Goal: Task Accomplishment & Management: Use online tool/utility

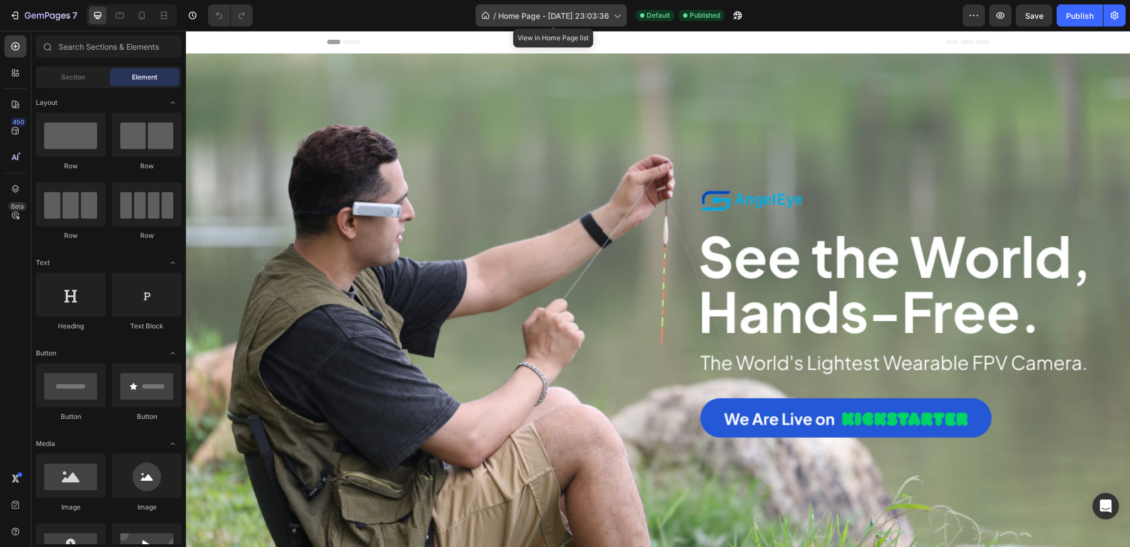
click at [530, 13] on span "Home Page - May 29, 23:03:36" at bounding box center [553, 16] width 111 height 12
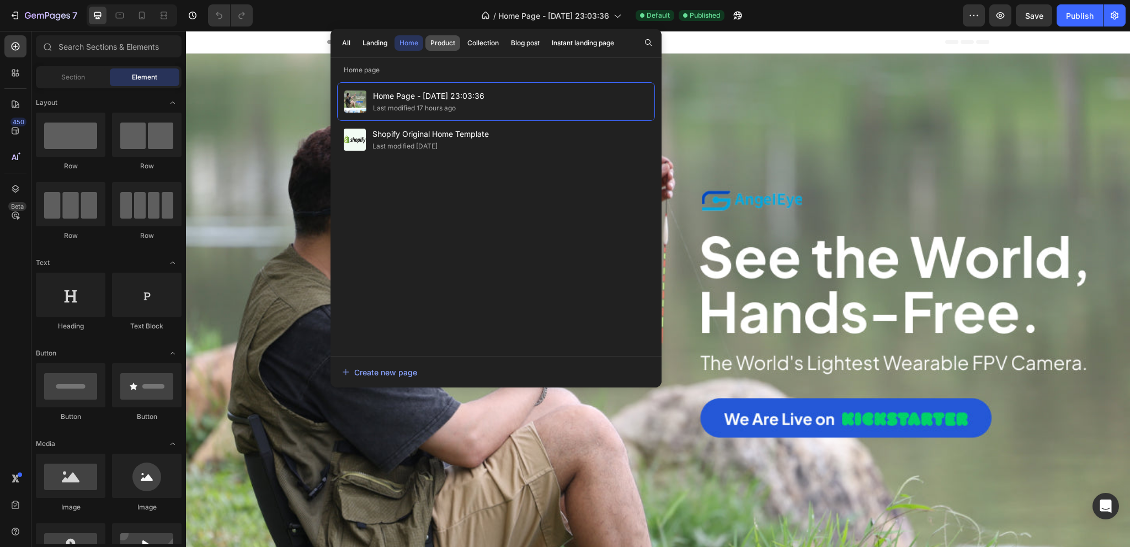
click at [435, 44] on div "Product" at bounding box center [442, 43] width 25 height 10
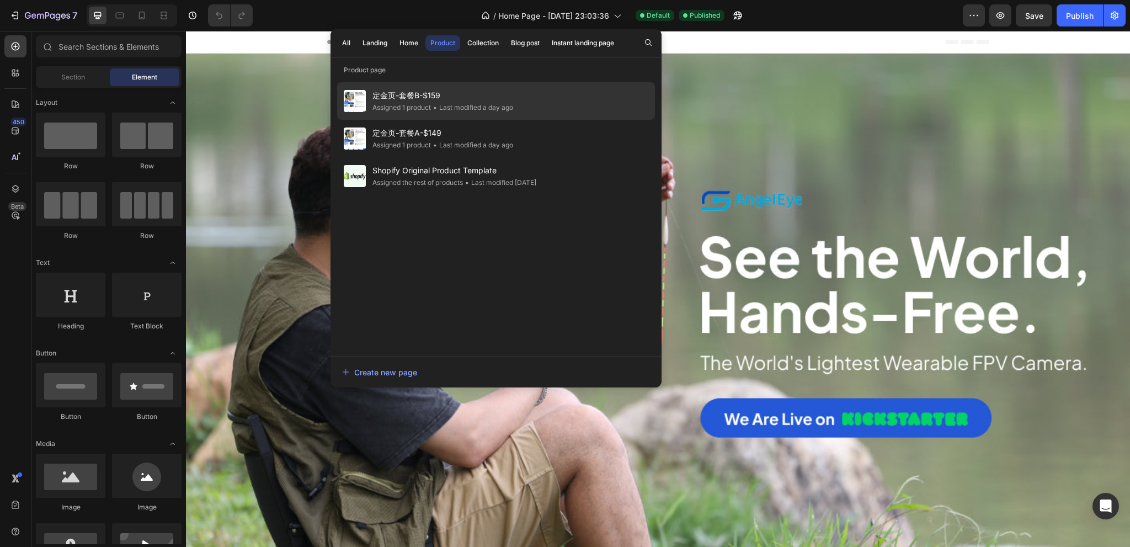
click at [451, 103] on div "• Last modified a day ago" at bounding box center [472, 107] width 82 height 11
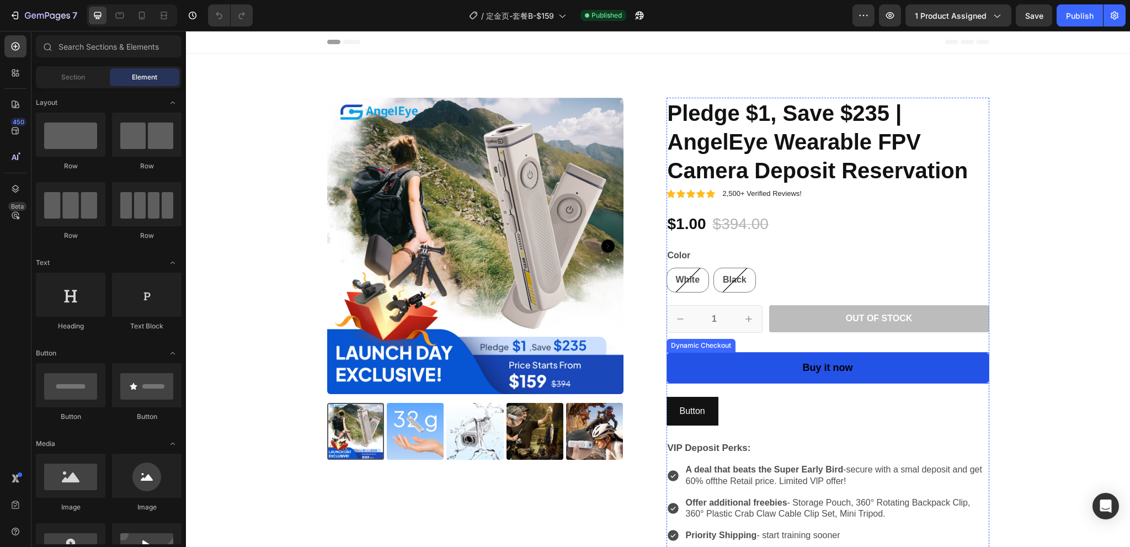
click at [756, 354] on button "Buy it now" at bounding box center [827, 367] width 323 height 31
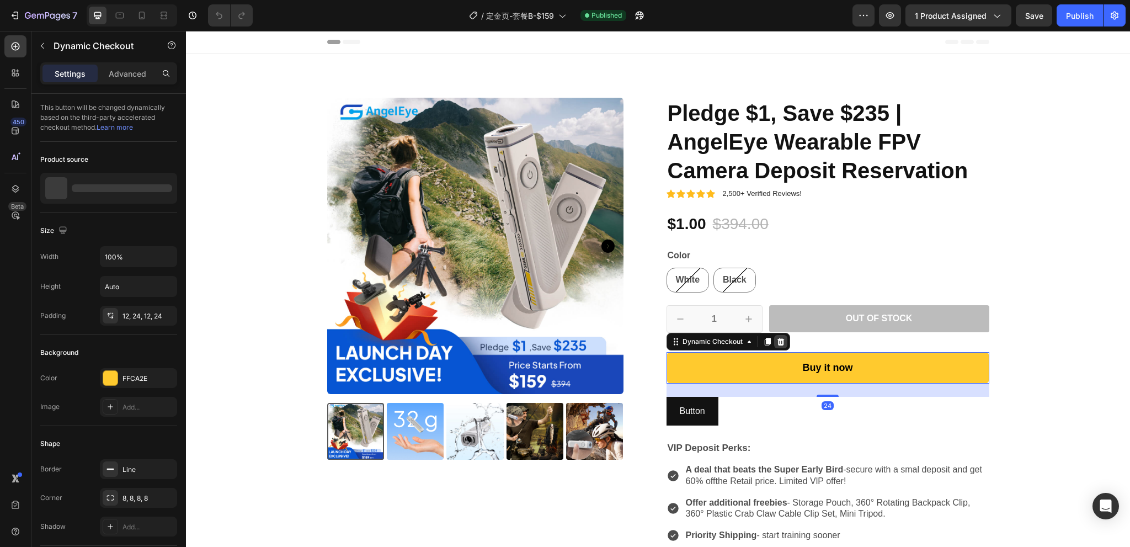
click at [777, 341] on icon at bounding box center [780, 342] width 7 height 8
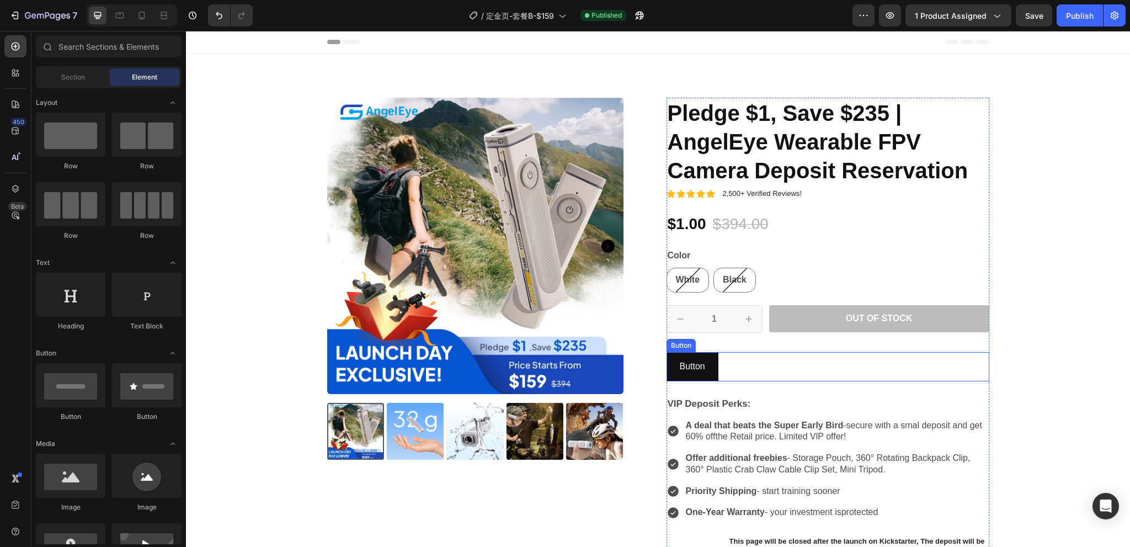
click at [744, 365] on div "Button Button" at bounding box center [827, 366] width 323 height 29
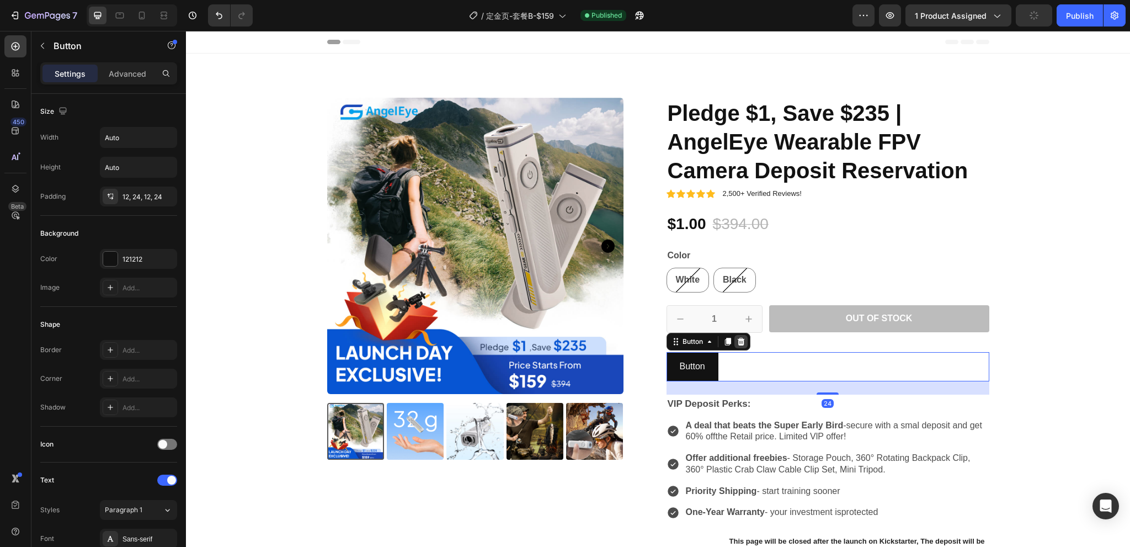
click at [736, 343] on icon at bounding box center [740, 341] width 9 height 9
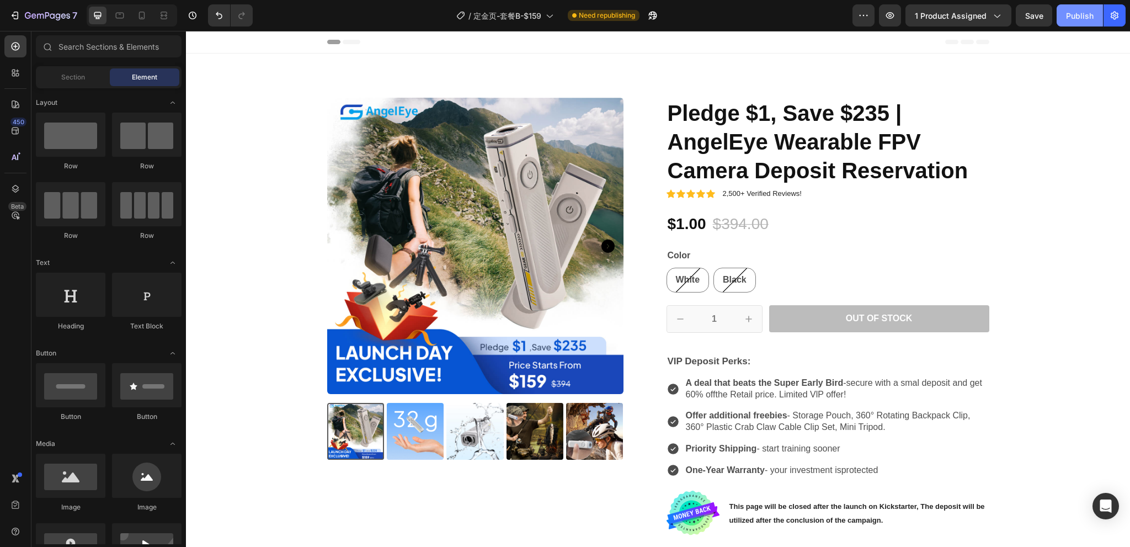
click at [1079, 18] on div "Publish" at bounding box center [1080, 16] width 28 height 12
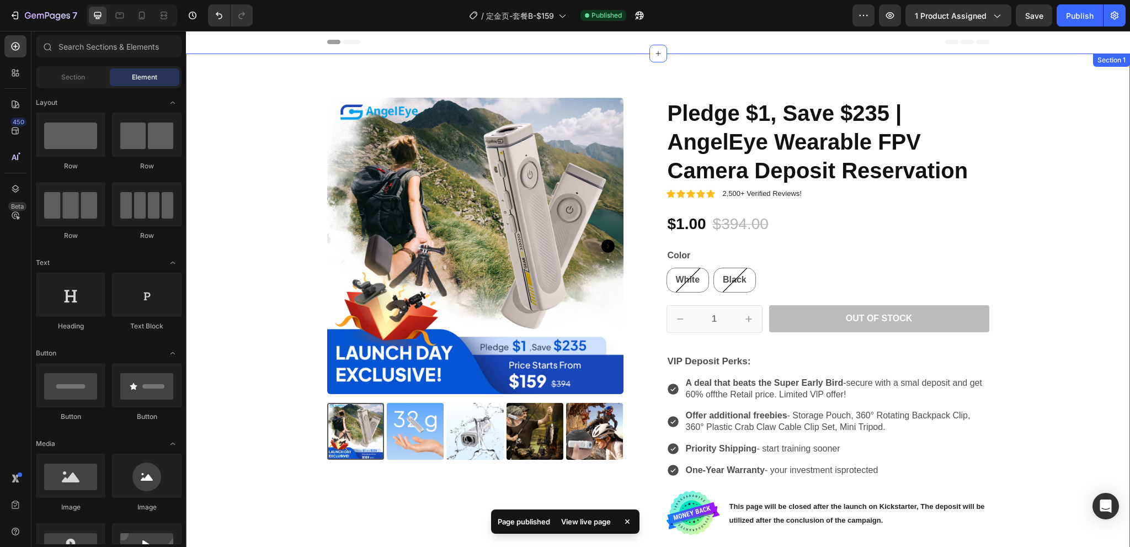
click at [1018, 105] on div "Product Images Icon Icon Icon Icon Icon Icon List 2,500+ Verified Reviews! Text…" at bounding box center [657, 321] width 927 height 446
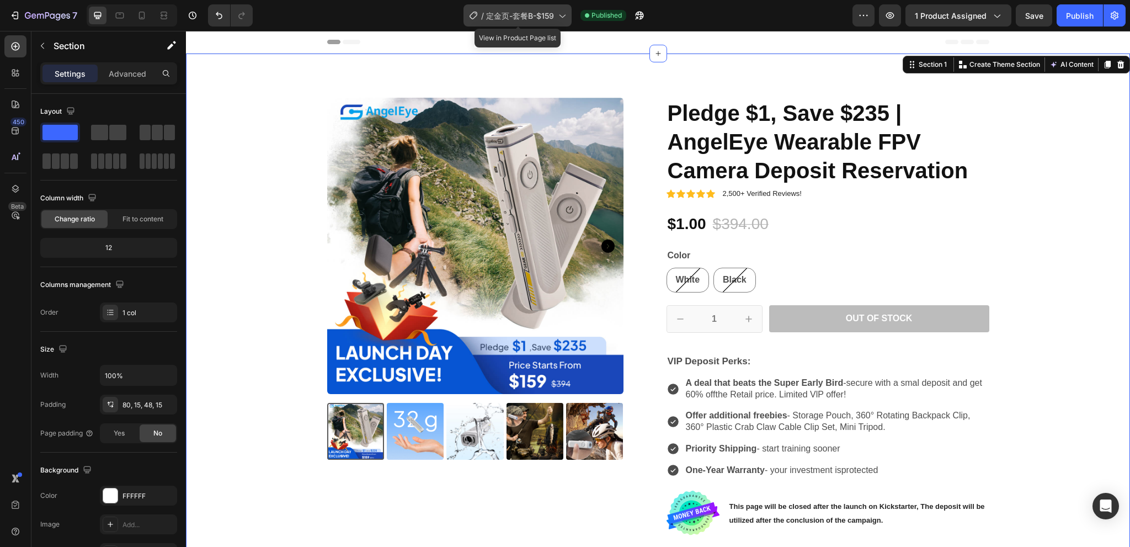
click at [552, 18] on span "定金页-套餐B-$159" at bounding box center [520, 16] width 68 height 12
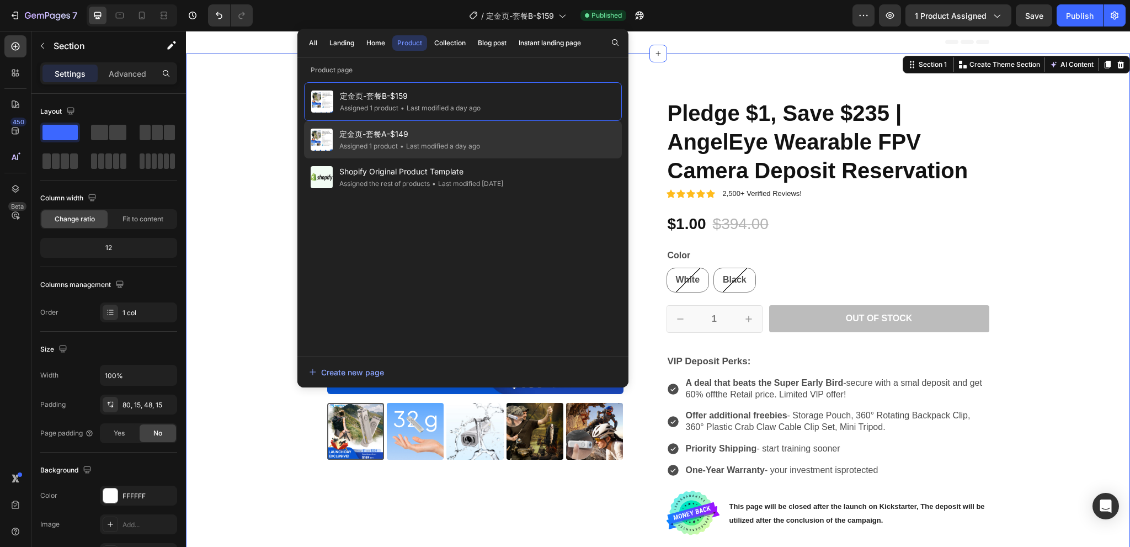
click at [432, 134] on span "定金页-套餐A-$149" at bounding box center [409, 133] width 141 height 13
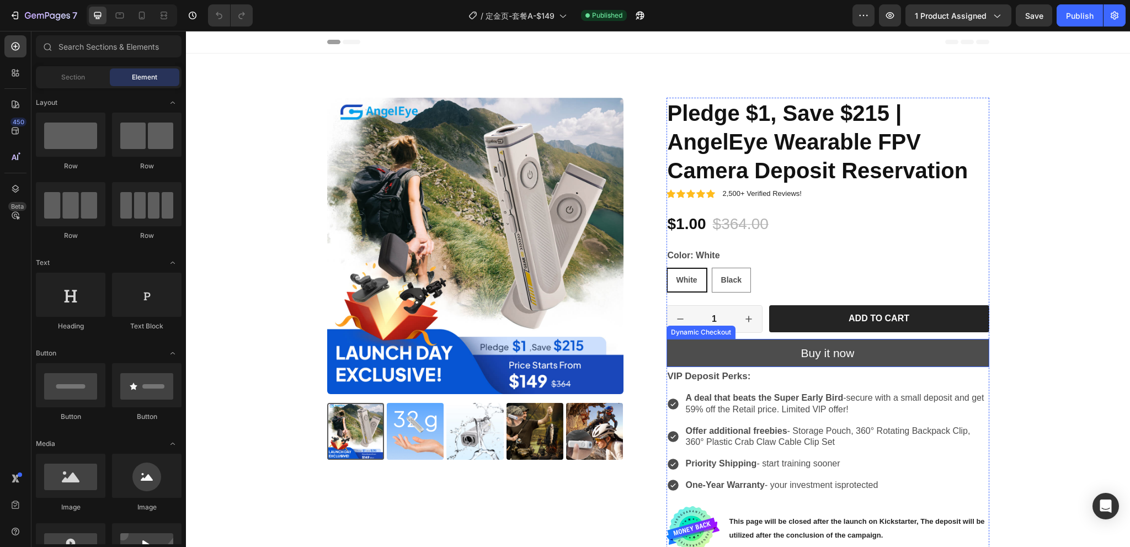
click at [758, 348] on button "Buy it now" at bounding box center [827, 353] width 323 height 28
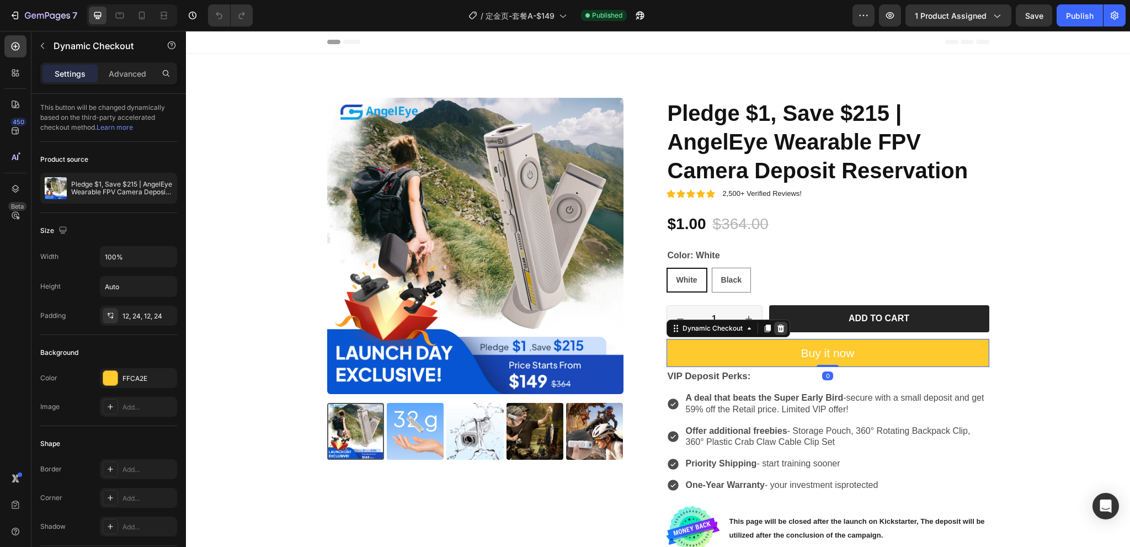
click at [779, 324] on icon at bounding box center [780, 328] width 9 height 9
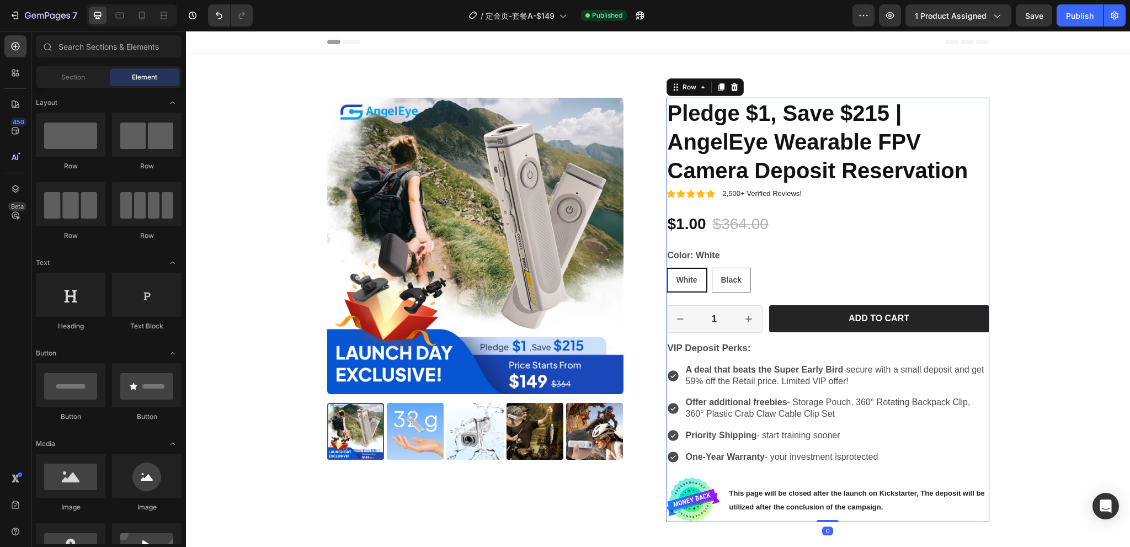
click at [821, 303] on div "Icon Icon Icon Icon Icon Icon List 2,500+ Verified Reviews! Text Block Row Pled…" at bounding box center [827, 310] width 323 height 424
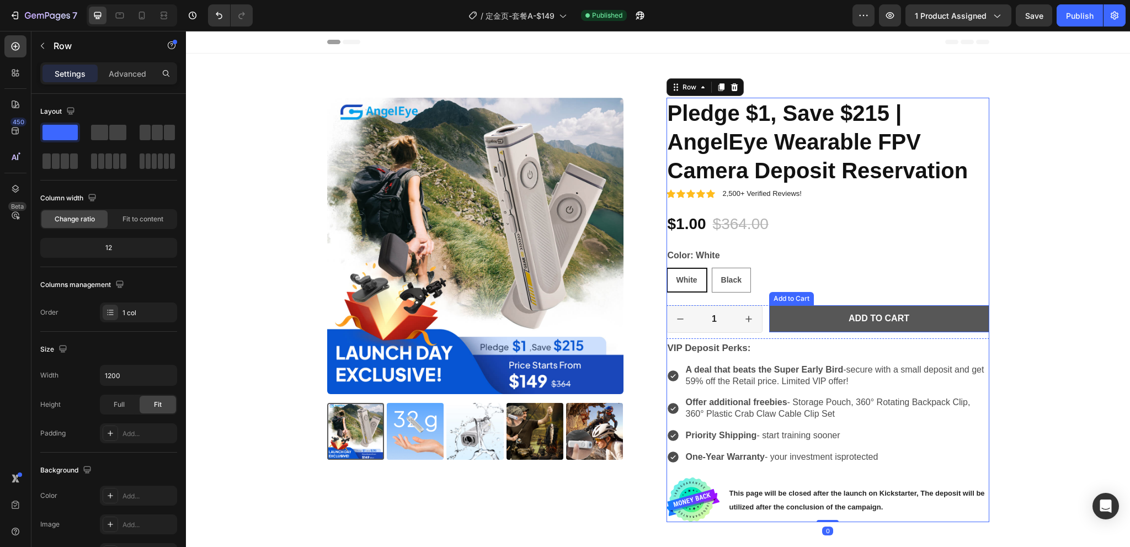
click at [823, 308] on button "Add to cart" at bounding box center [879, 318] width 220 height 27
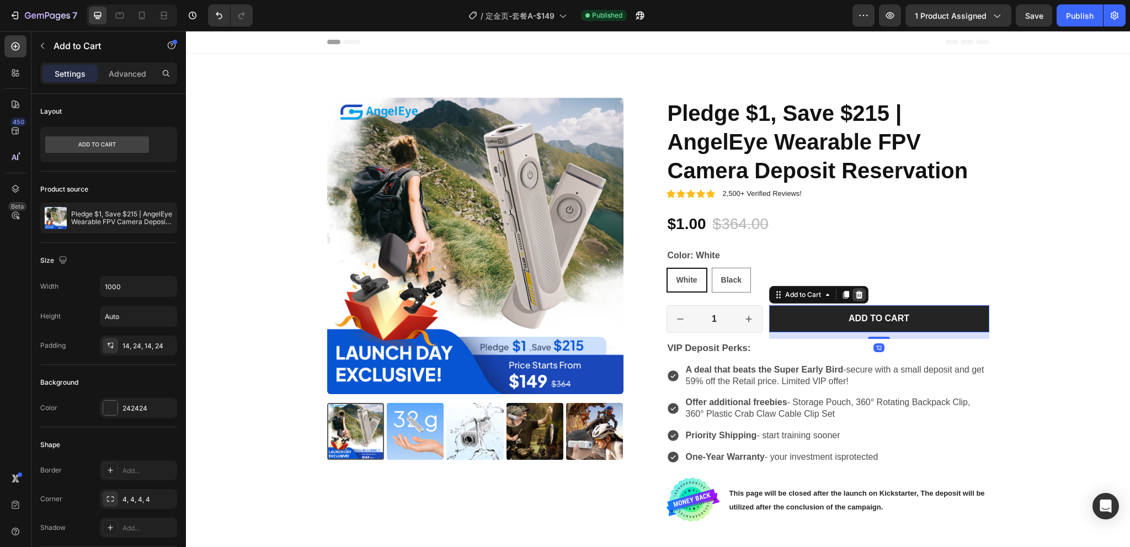
click at [855, 293] on icon at bounding box center [858, 295] width 7 height 8
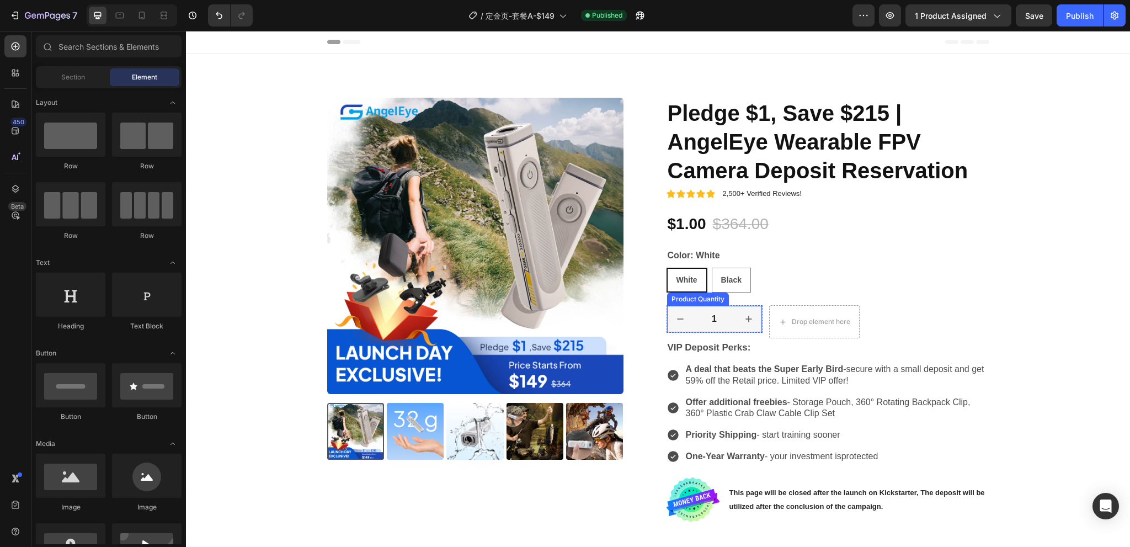
click at [739, 308] on button "increment" at bounding box center [748, 319] width 26 height 26
type input "2"
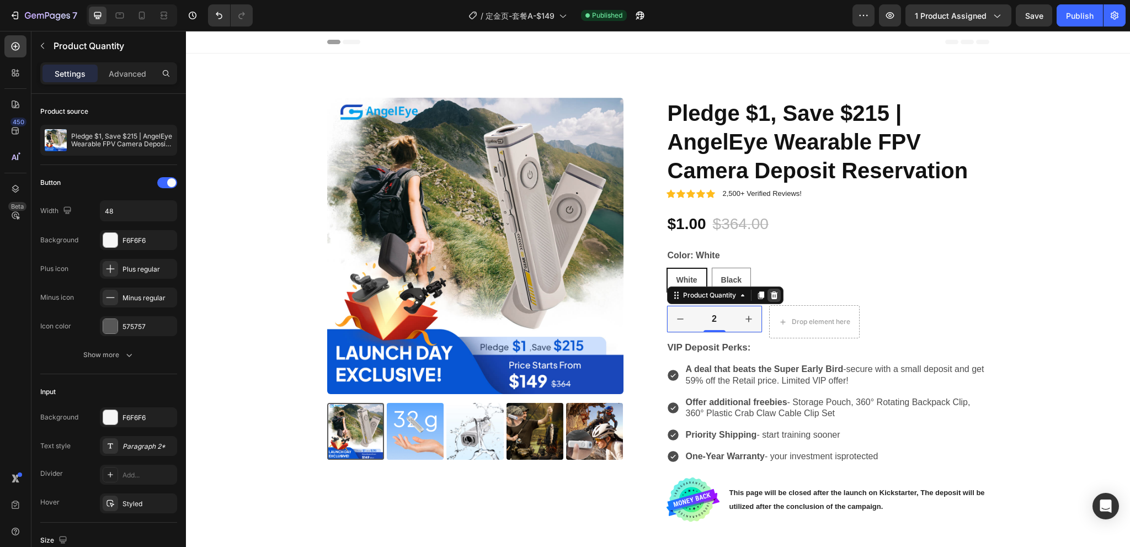
click at [769, 293] on icon at bounding box center [773, 295] width 9 height 9
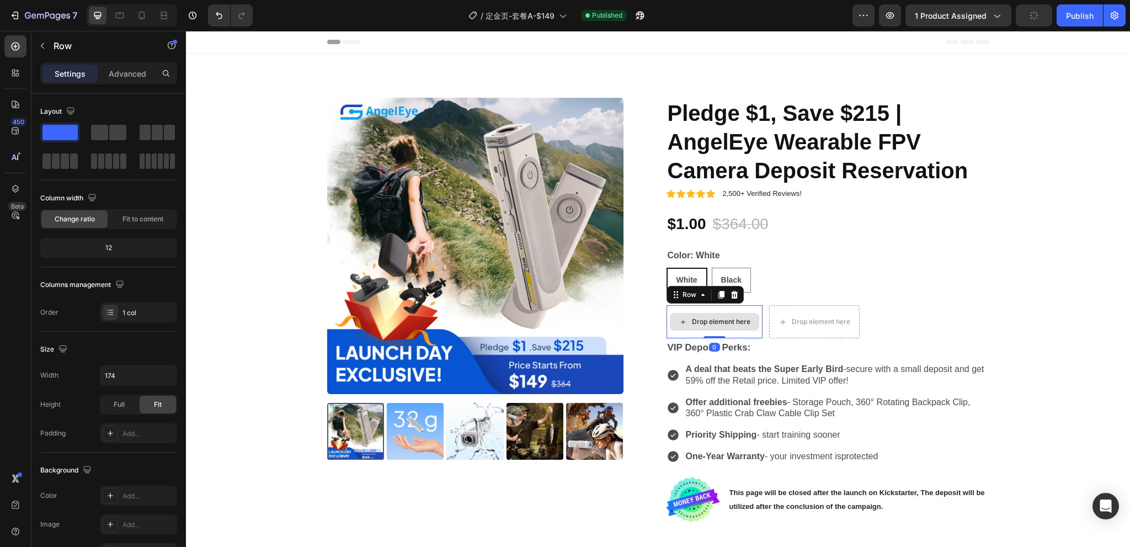
click at [753, 307] on div "Drop element here" at bounding box center [714, 321] width 96 height 33
click at [730, 293] on icon at bounding box center [734, 294] width 9 height 9
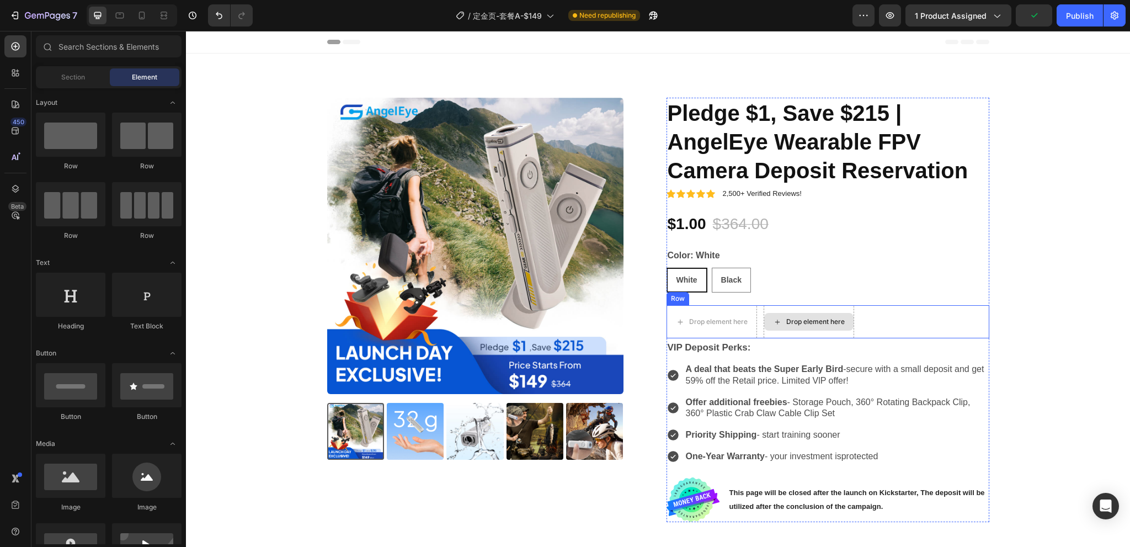
click at [789, 308] on div "Drop element here" at bounding box center [808, 321] width 90 height 33
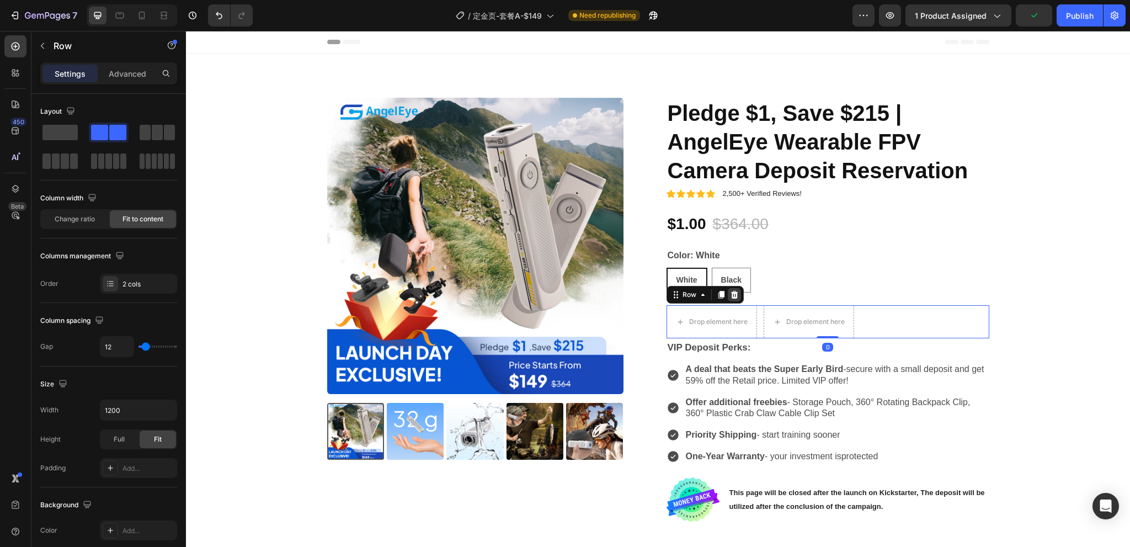
click at [733, 294] on icon at bounding box center [734, 294] width 9 height 9
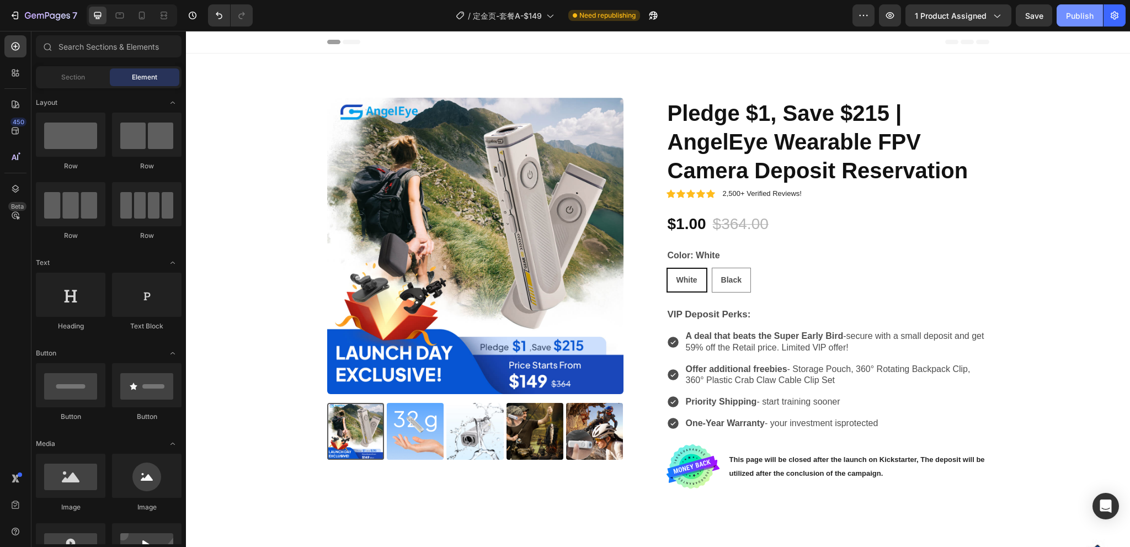
click at [1078, 17] on div "Publish" at bounding box center [1080, 16] width 28 height 12
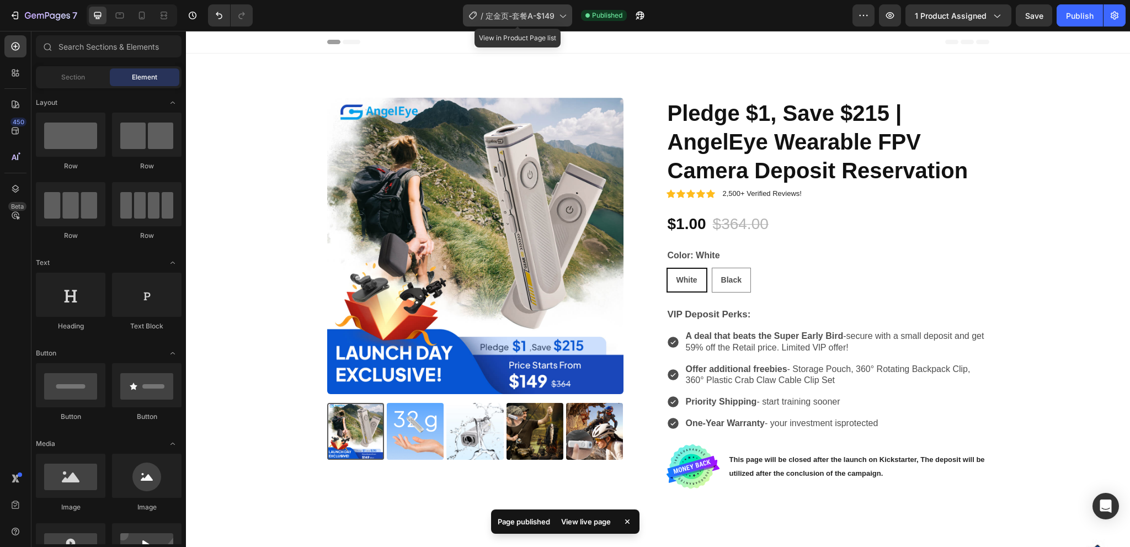
click at [559, 16] on icon at bounding box center [562, 15] width 11 height 11
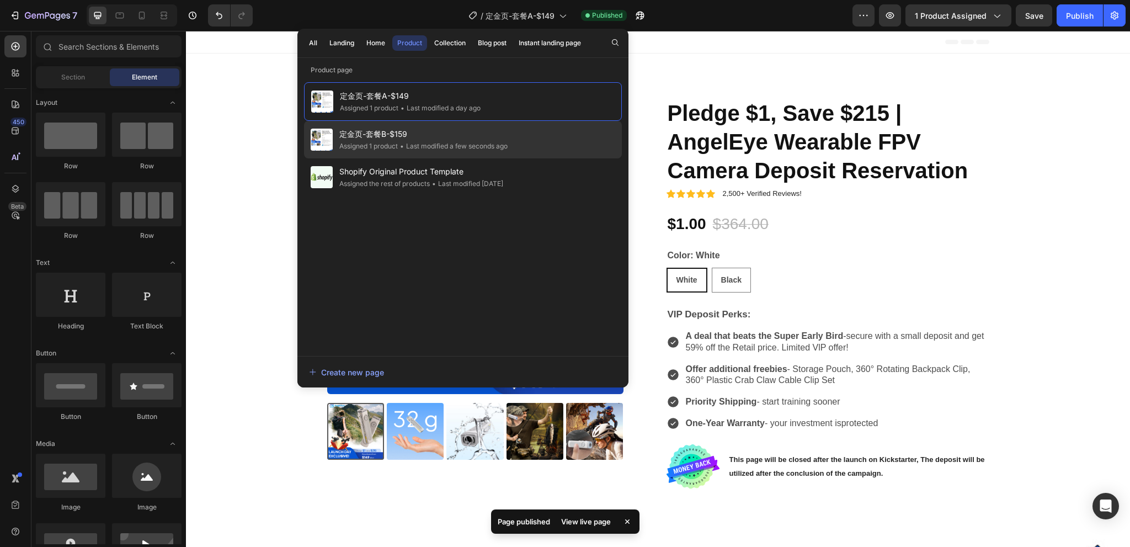
click at [442, 137] on span "定金页-套餐B-$159" at bounding box center [423, 133] width 168 height 13
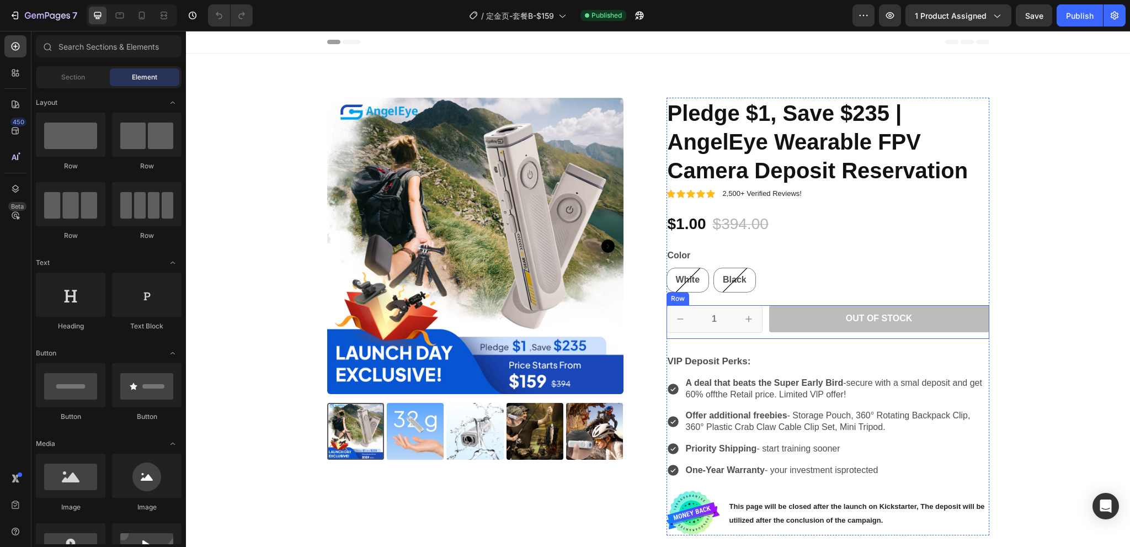
click at [763, 315] on div "1 Product Quantity Row Out of stock Add to Cart Row" at bounding box center [827, 322] width 323 height 34
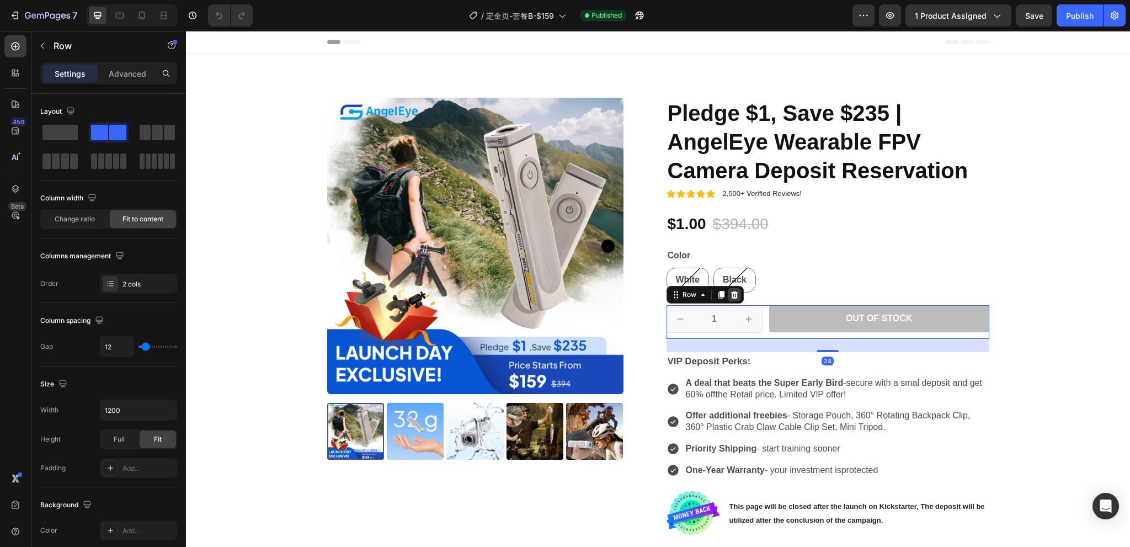
click at [730, 295] on icon at bounding box center [733, 295] width 7 height 8
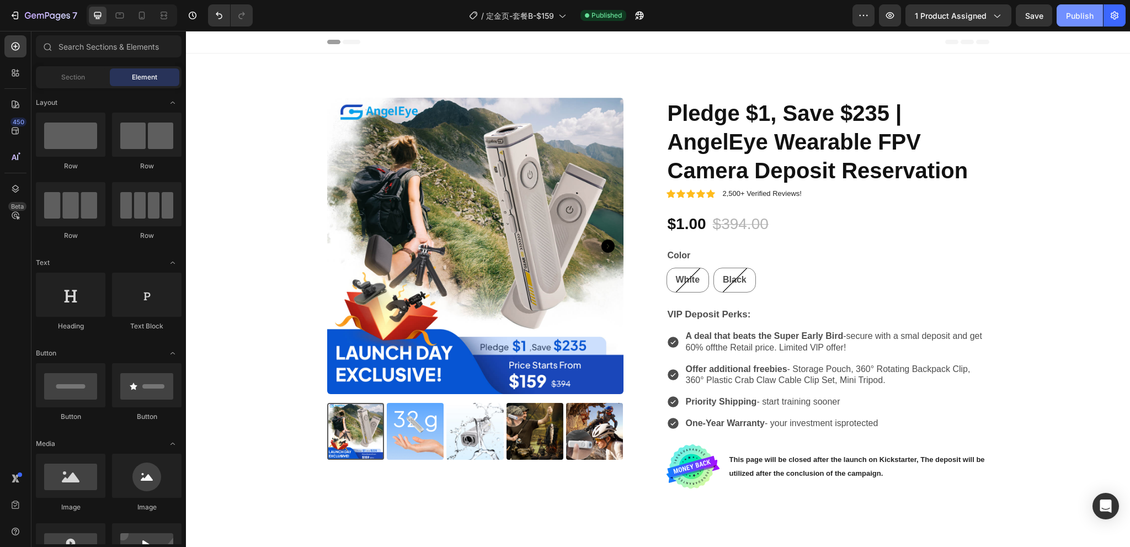
click at [1087, 15] on div "Publish" at bounding box center [1080, 16] width 28 height 12
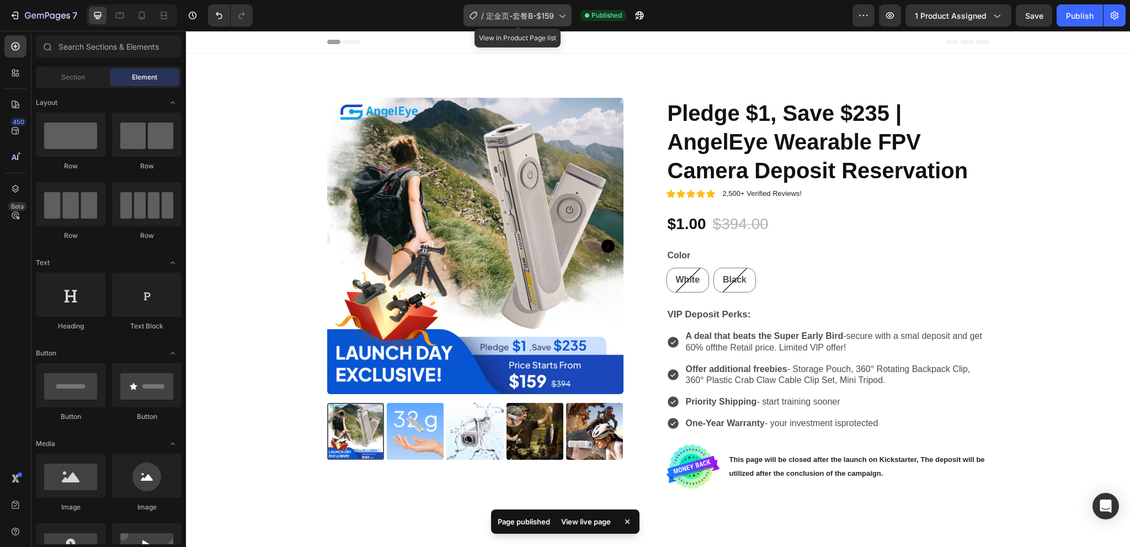
click at [539, 17] on span "定金页-套餐B-$159" at bounding box center [520, 16] width 68 height 12
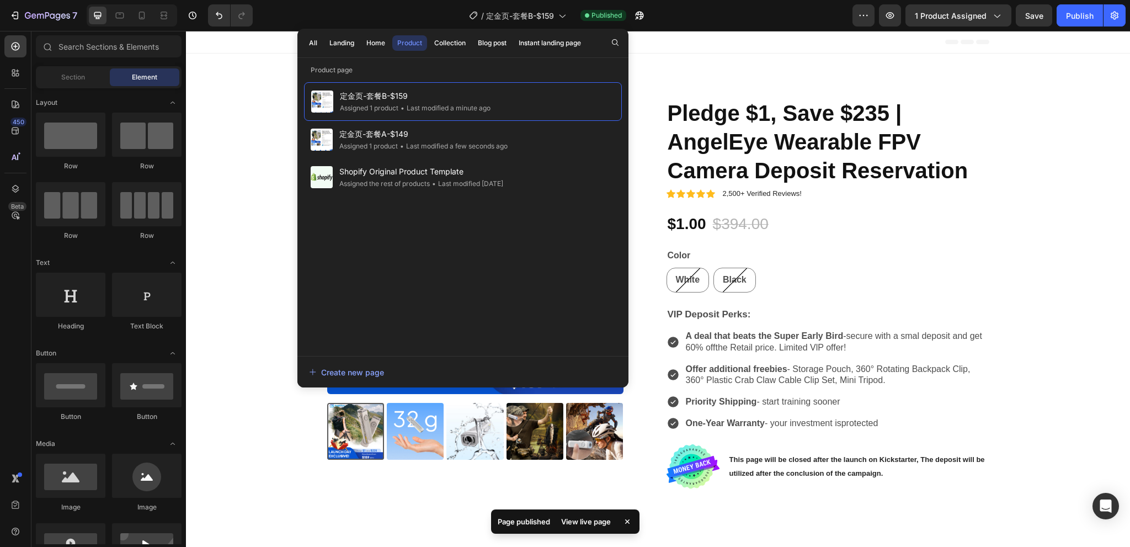
click at [323, 41] on div "All Landing Home Product Collection Blog post Instant landing page" at bounding box center [444, 43] width 295 height 29
click at [318, 41] on button "All" at bounding box center [313, 42] width 18 height 15
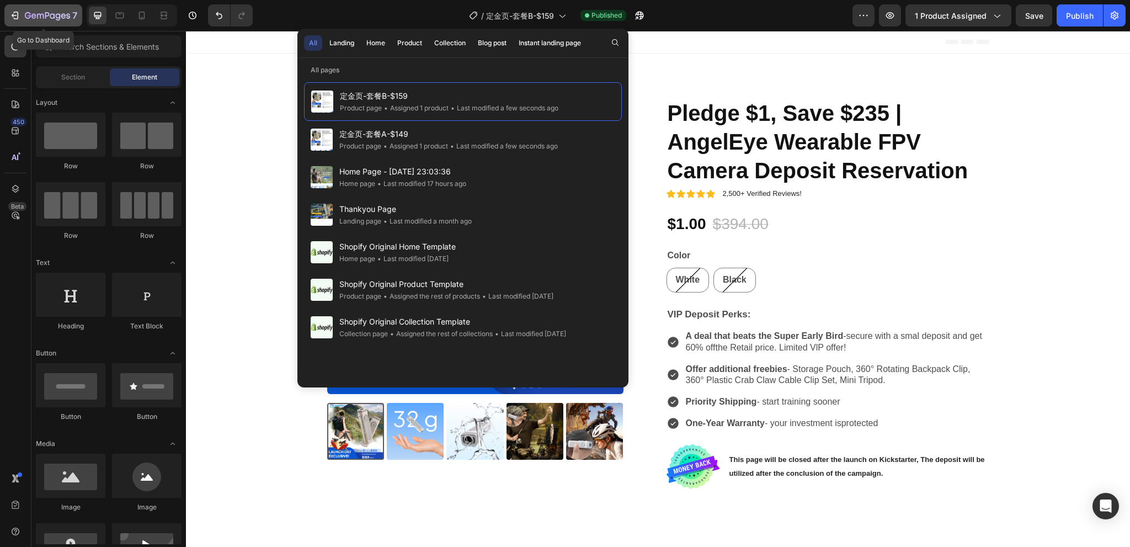
click at [30, 18] on icon "button" at bounding box center [47, 16] width 45 height 9
